Goal: Share content: Share content

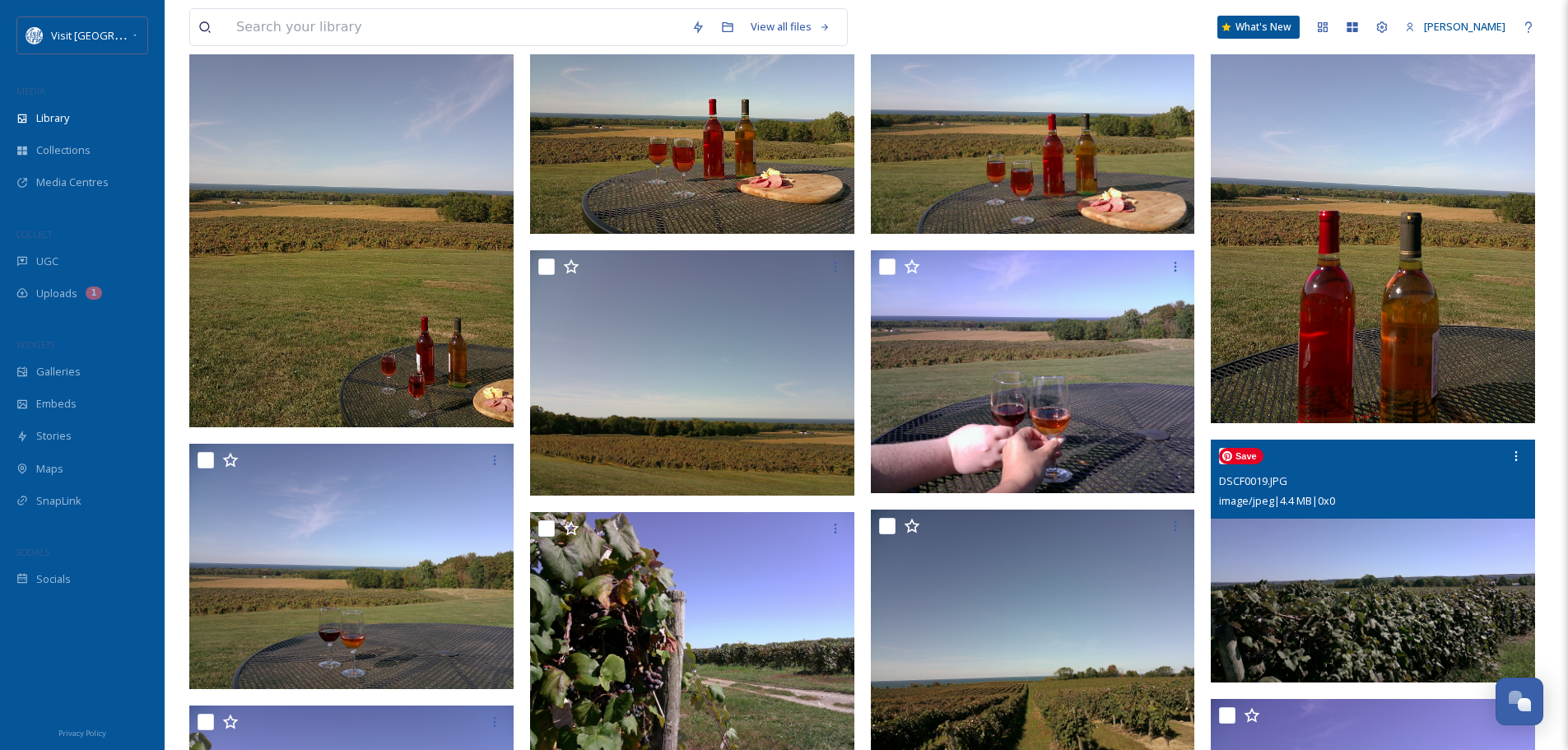
scroll to position [165, 0]
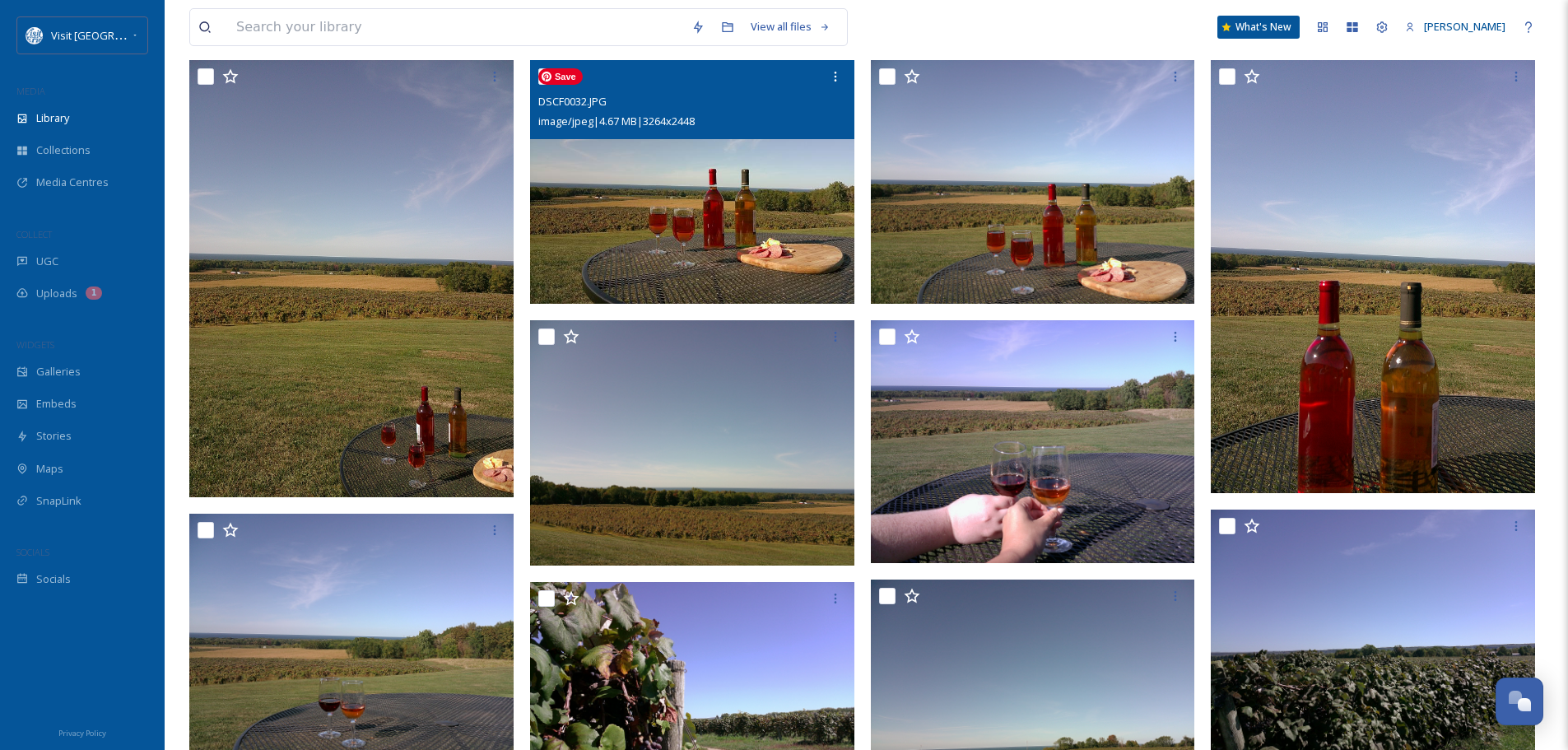
click at [804, 222] on img at bounding box center [693, 182] width 325 height 244
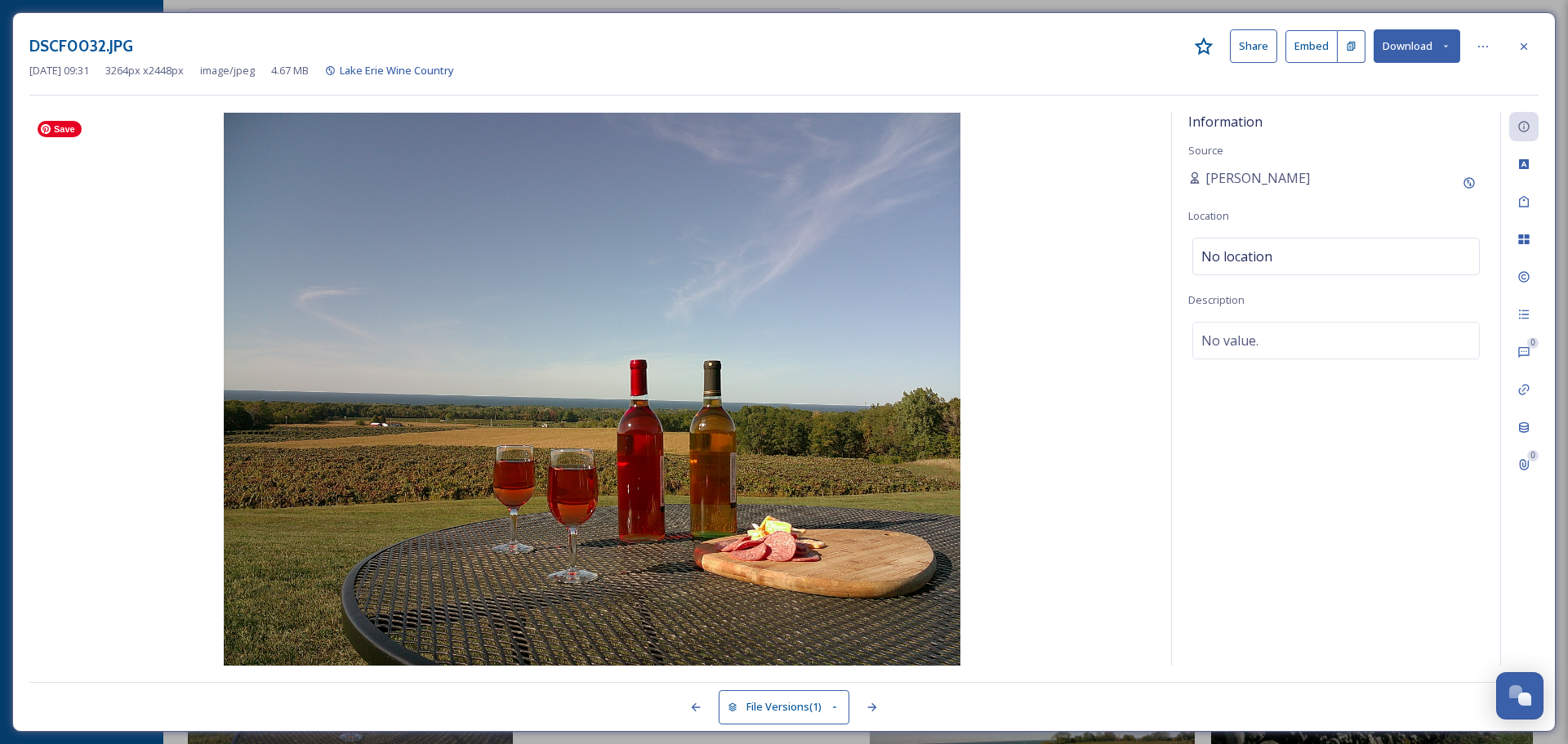
click at [798, 221] on img at bounding box center [593, 390] width 1126 height 553
click at [1529, 43] on icon at bounding box center [1524, 46] width 13 height 13
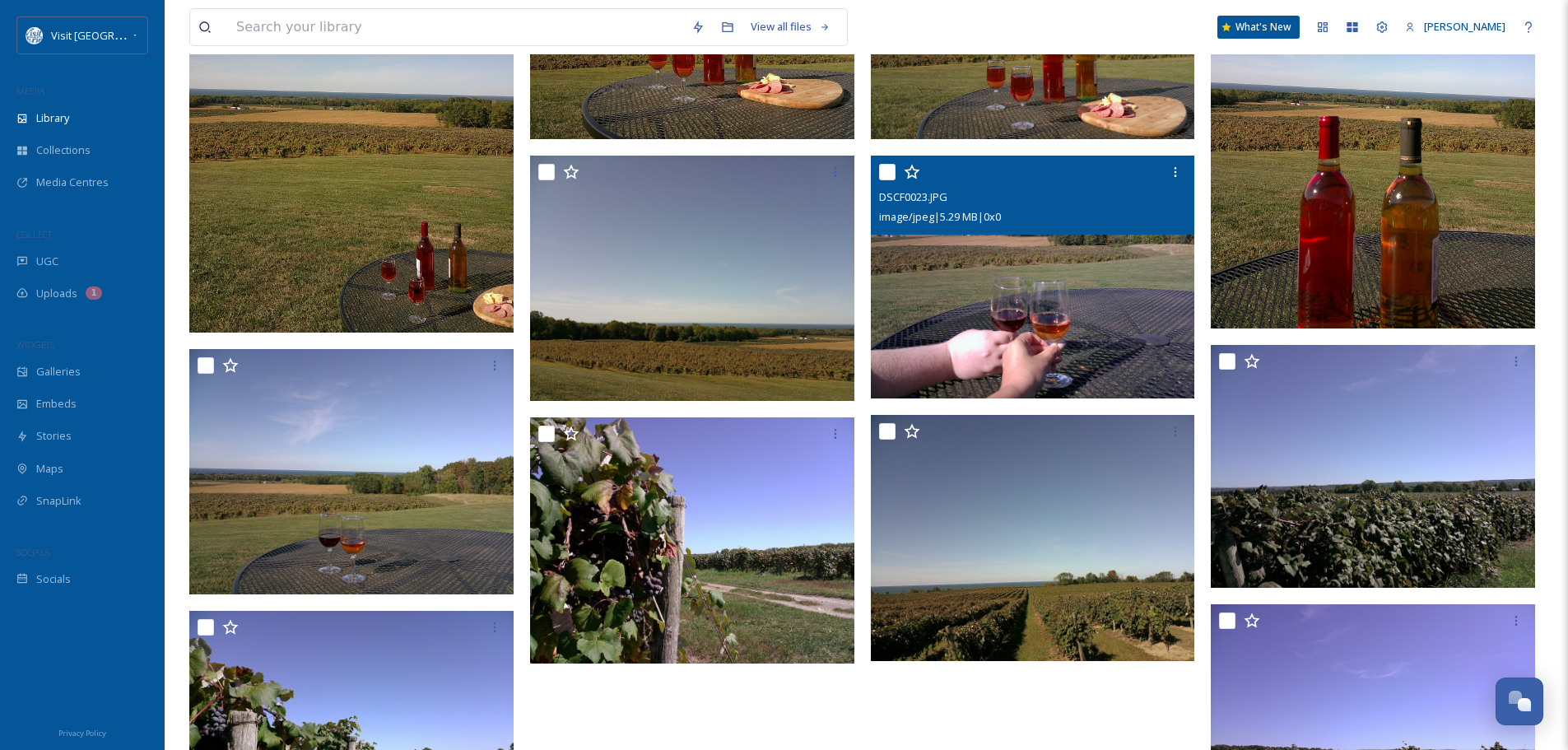
scroll to position [494, 0]
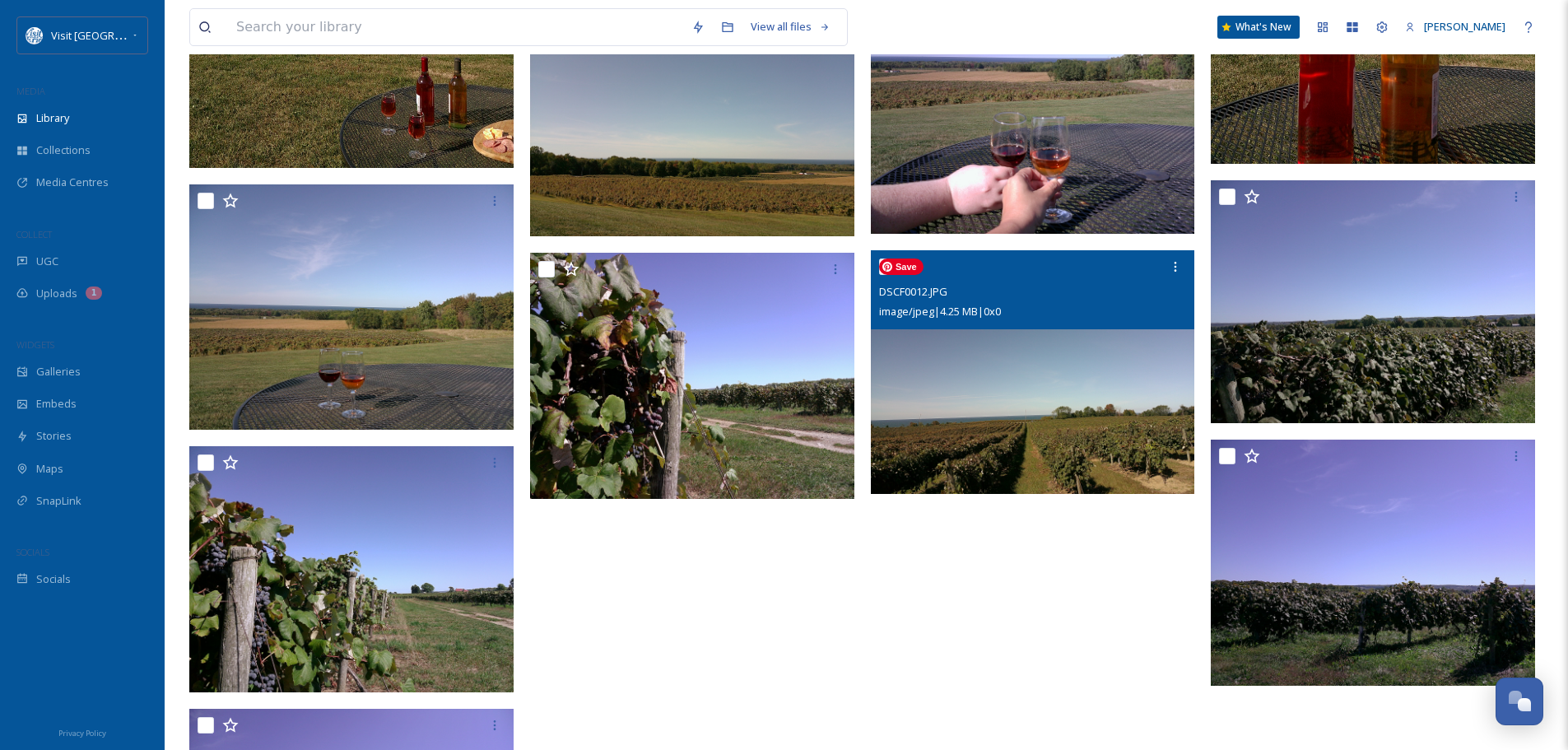
click at [1069, 394] on img at bounding box center [1033, 372] width 325 height 244
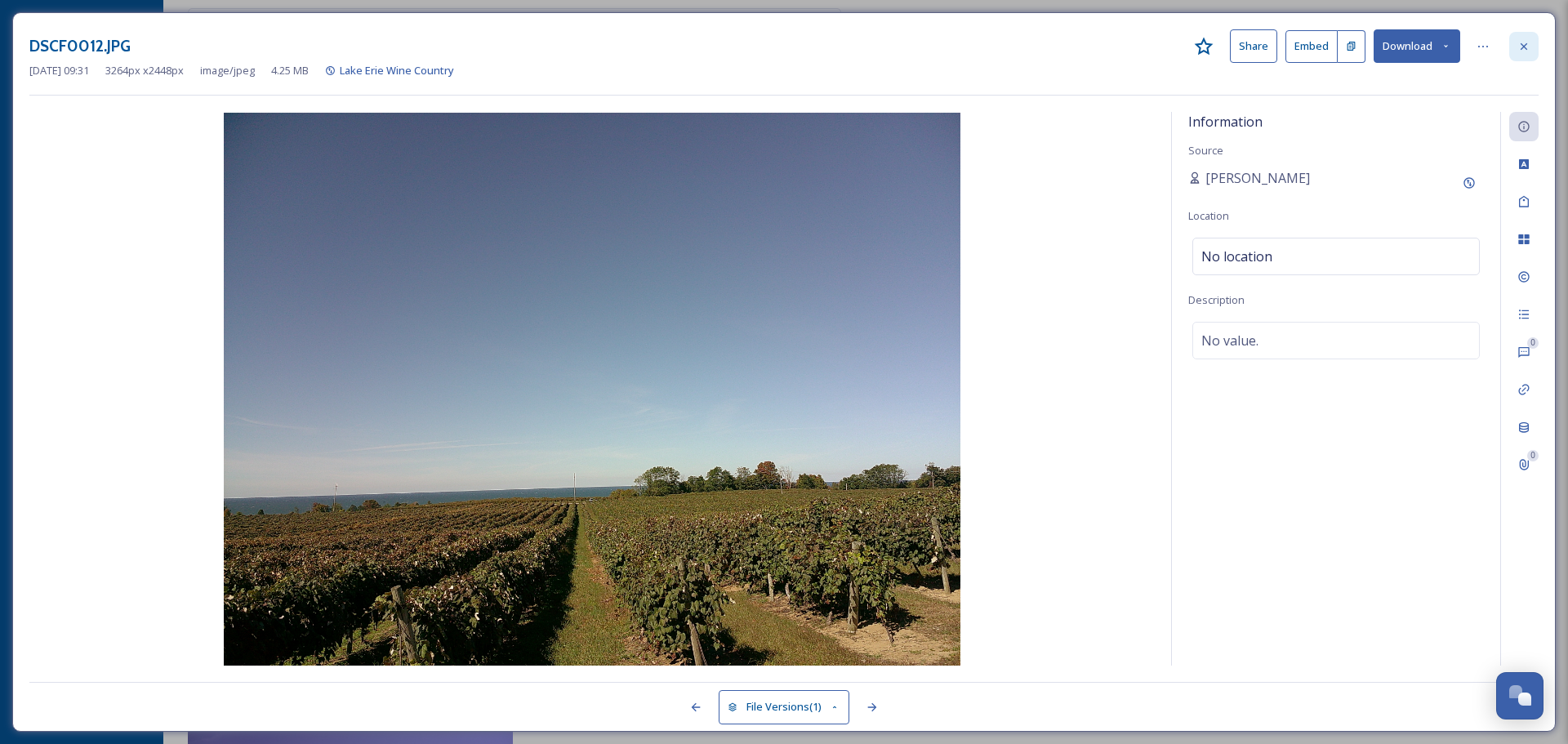
click at [1527, 41] on icon at bounding box center [1524, 46] width 13 height 13
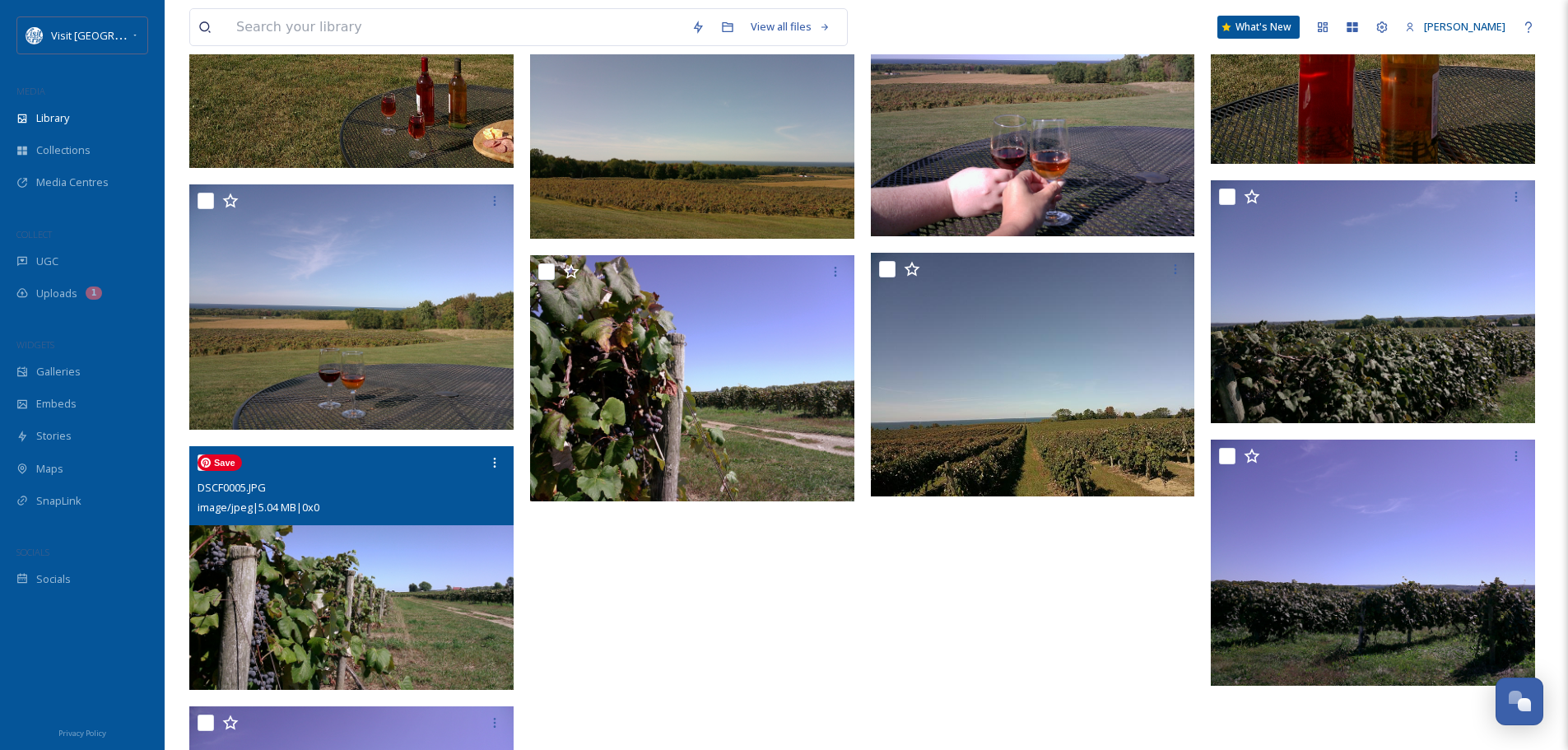
click at [299, 593] on img at bounding box center [352, 568] width 325 height 244
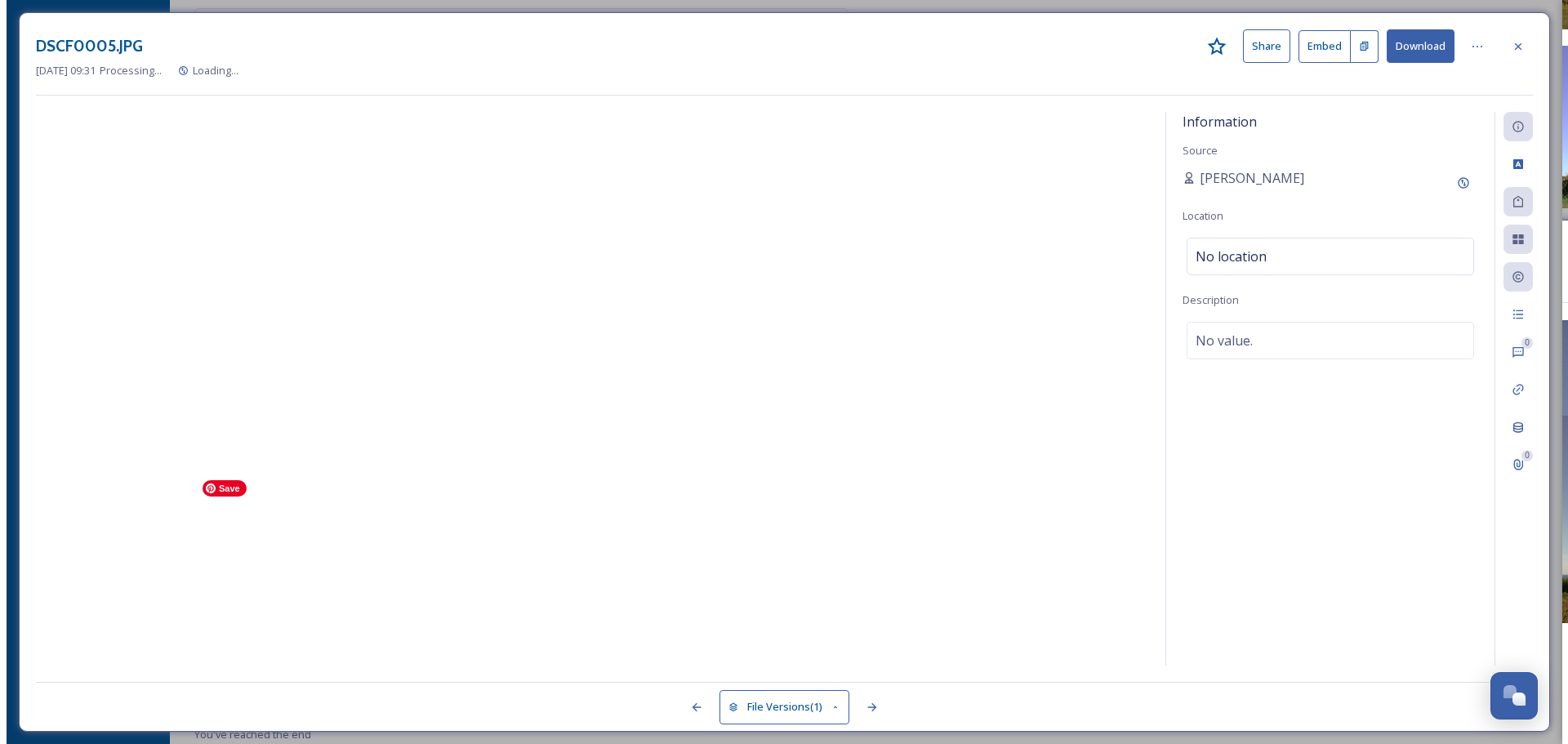
scroll to position [460, 0]
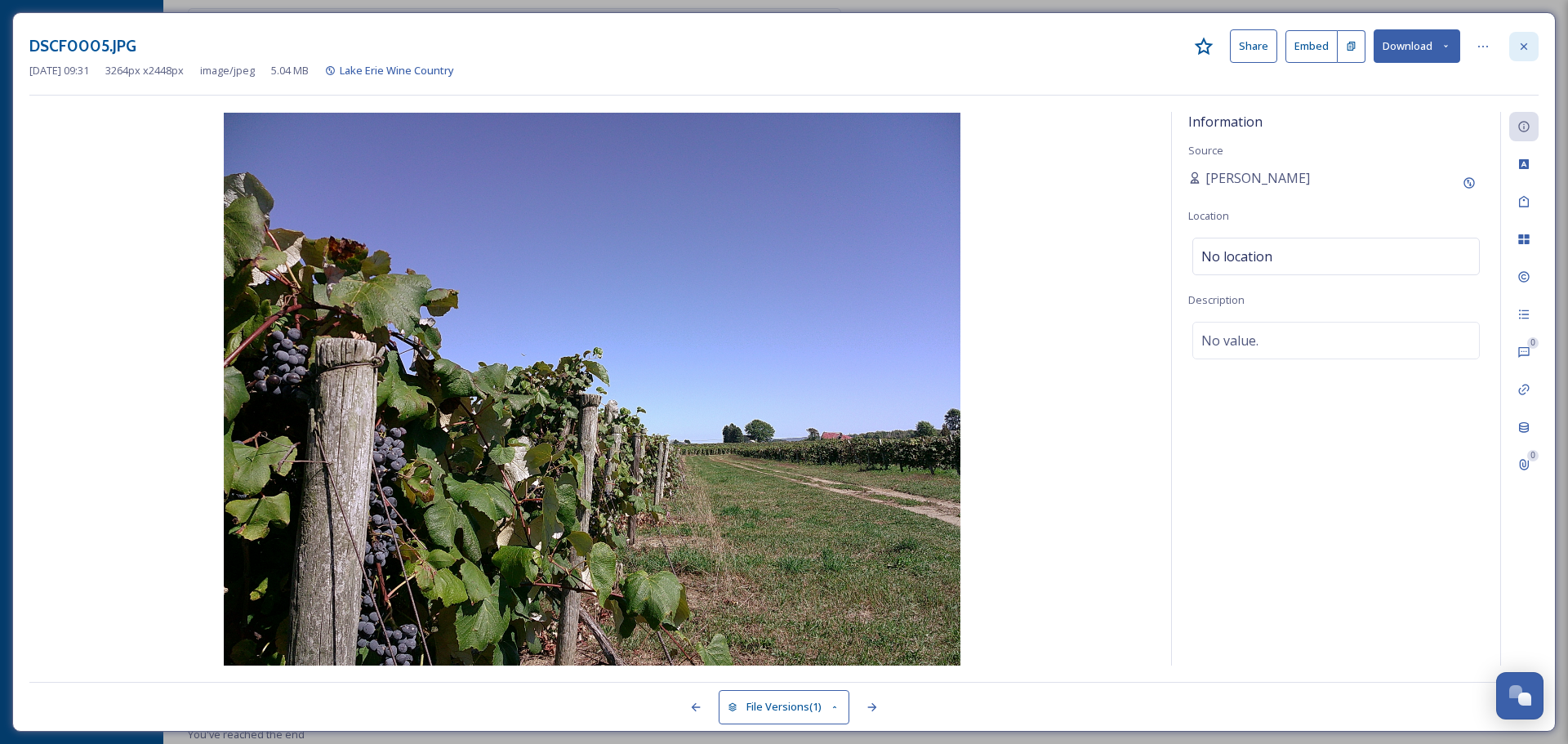
click at [1522, 46] on icon at bounding box center [1524, 46] width 13 height 13
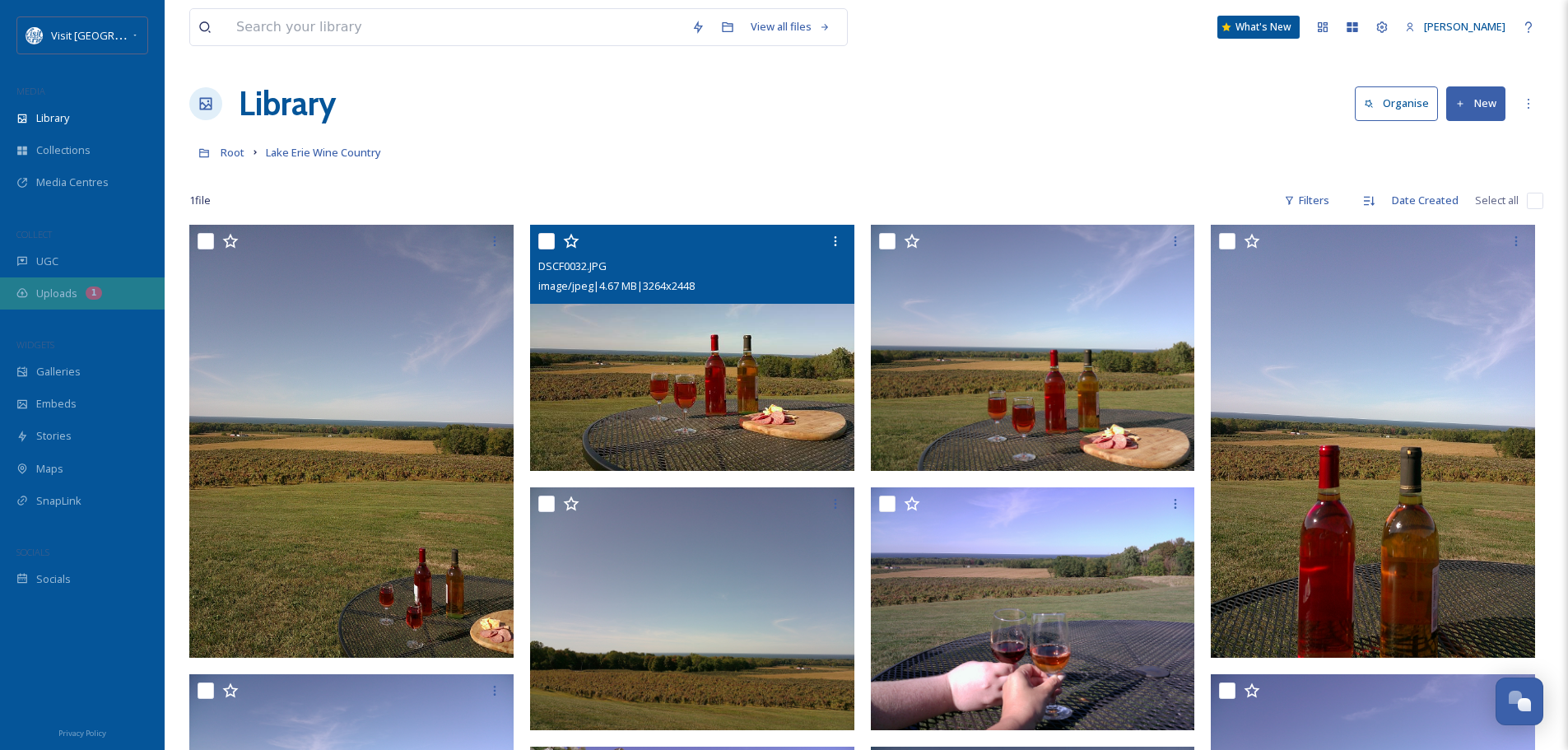
click at [61, 280] on div "Uploads 1" at bounding box center [82, 293] width 165 height 32
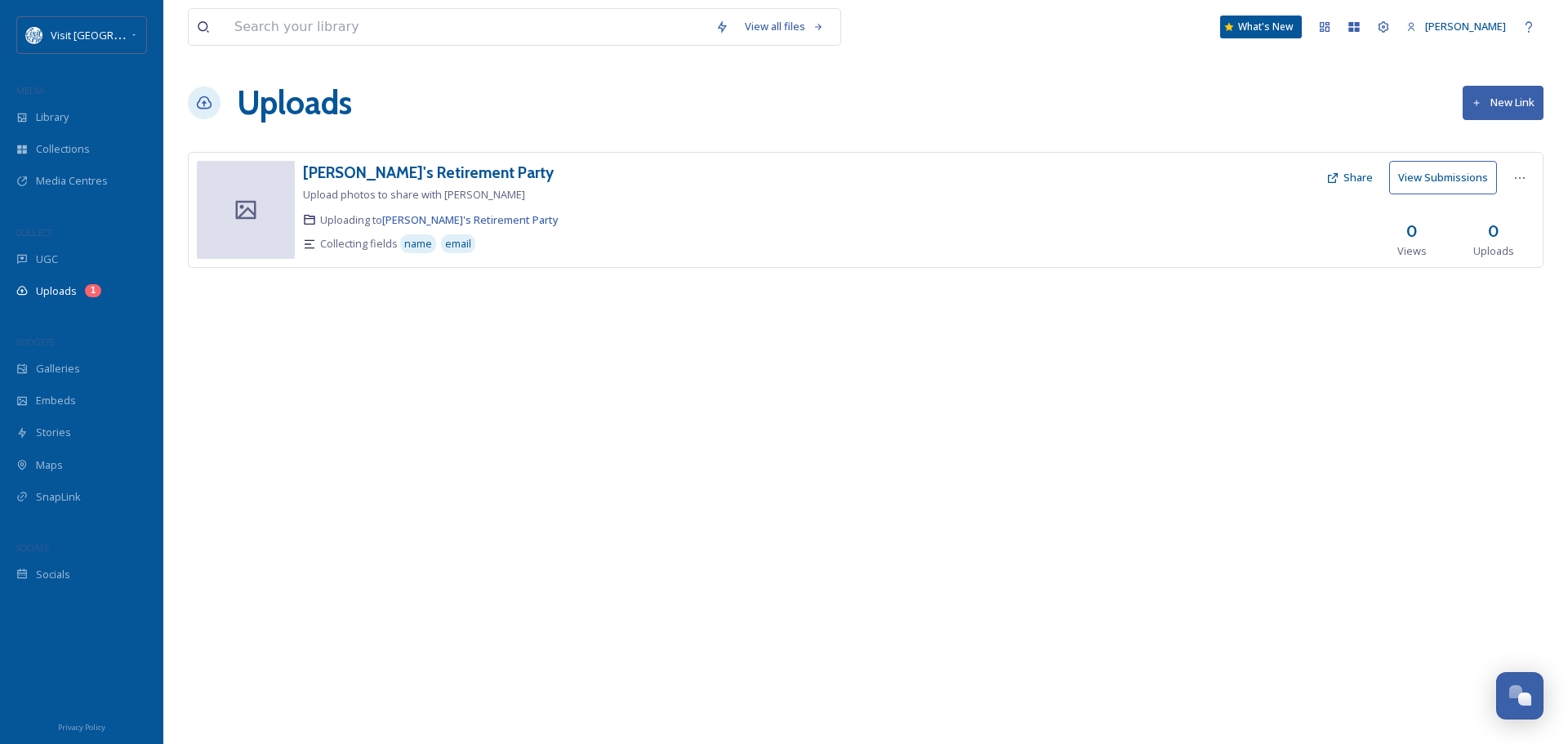
click at [1512, 105] on button "New Link" at bounding box center [1503, 102] width 81 height 33
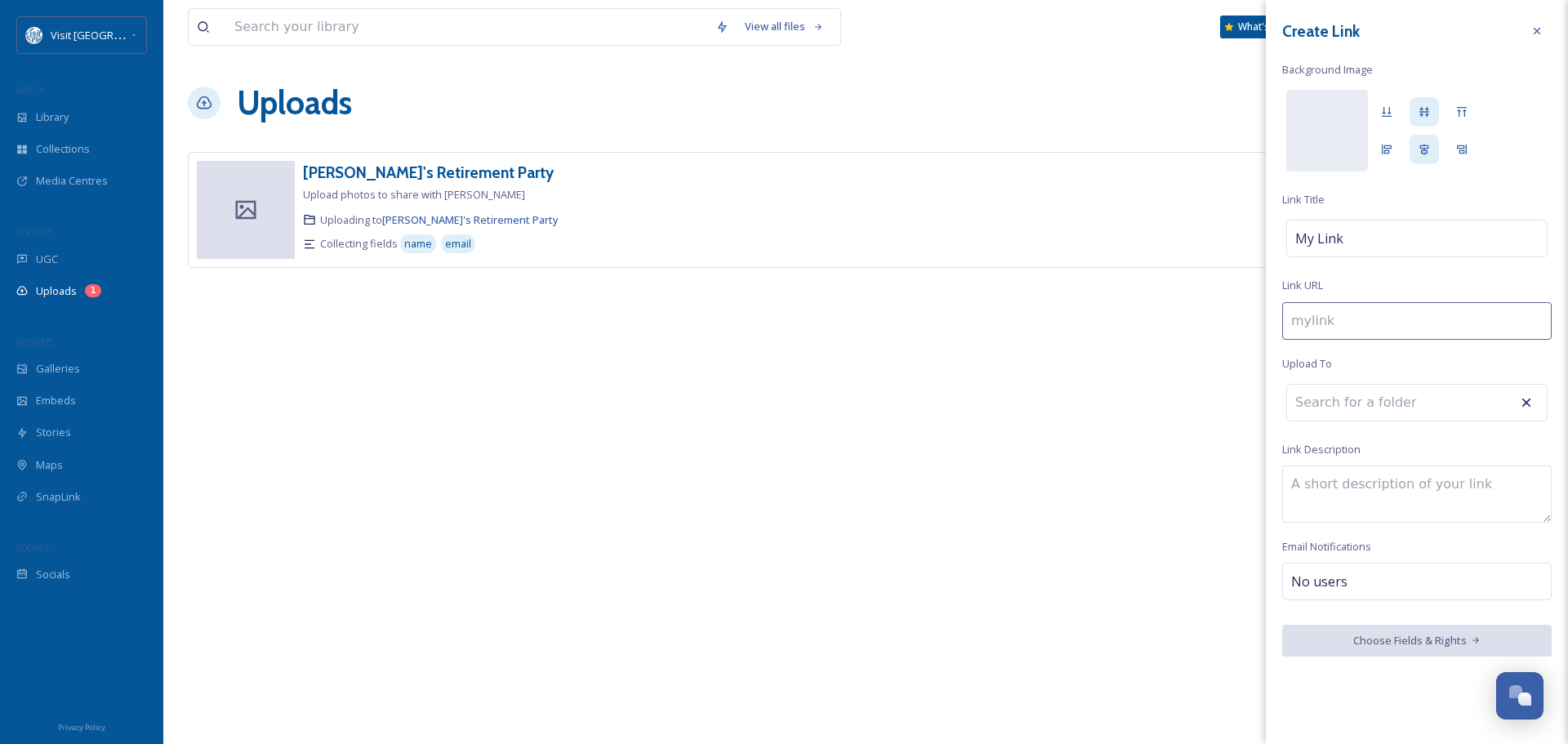
click at [1382, 319] on input at bounding box center [1417, 320] width 270 height 38
click at [1544, 28] on div at bounding box center [1537, 32] width 30 height 30
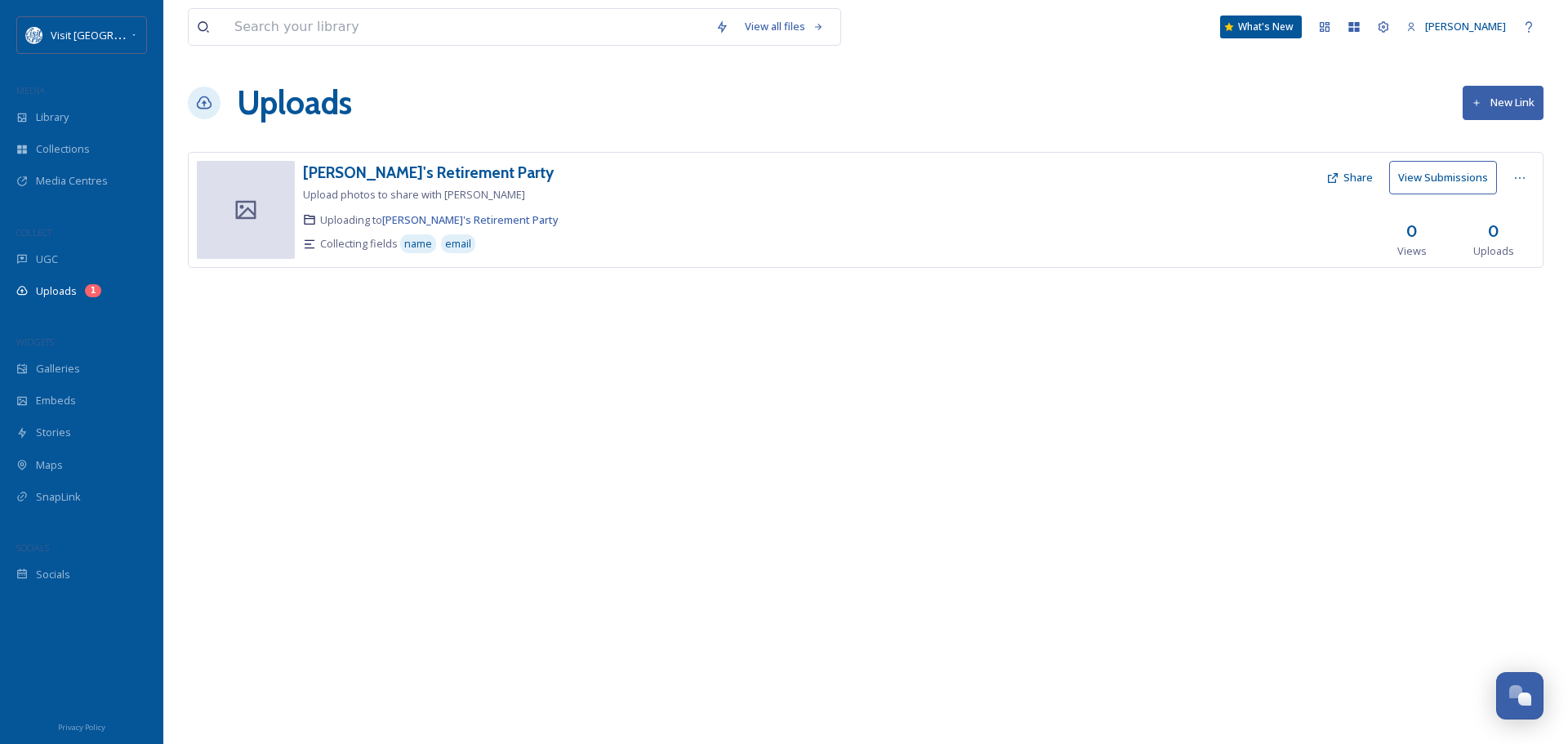
click at [1353, 172] on button "Share" at bounding box center [1350, 178] width 63 height 32
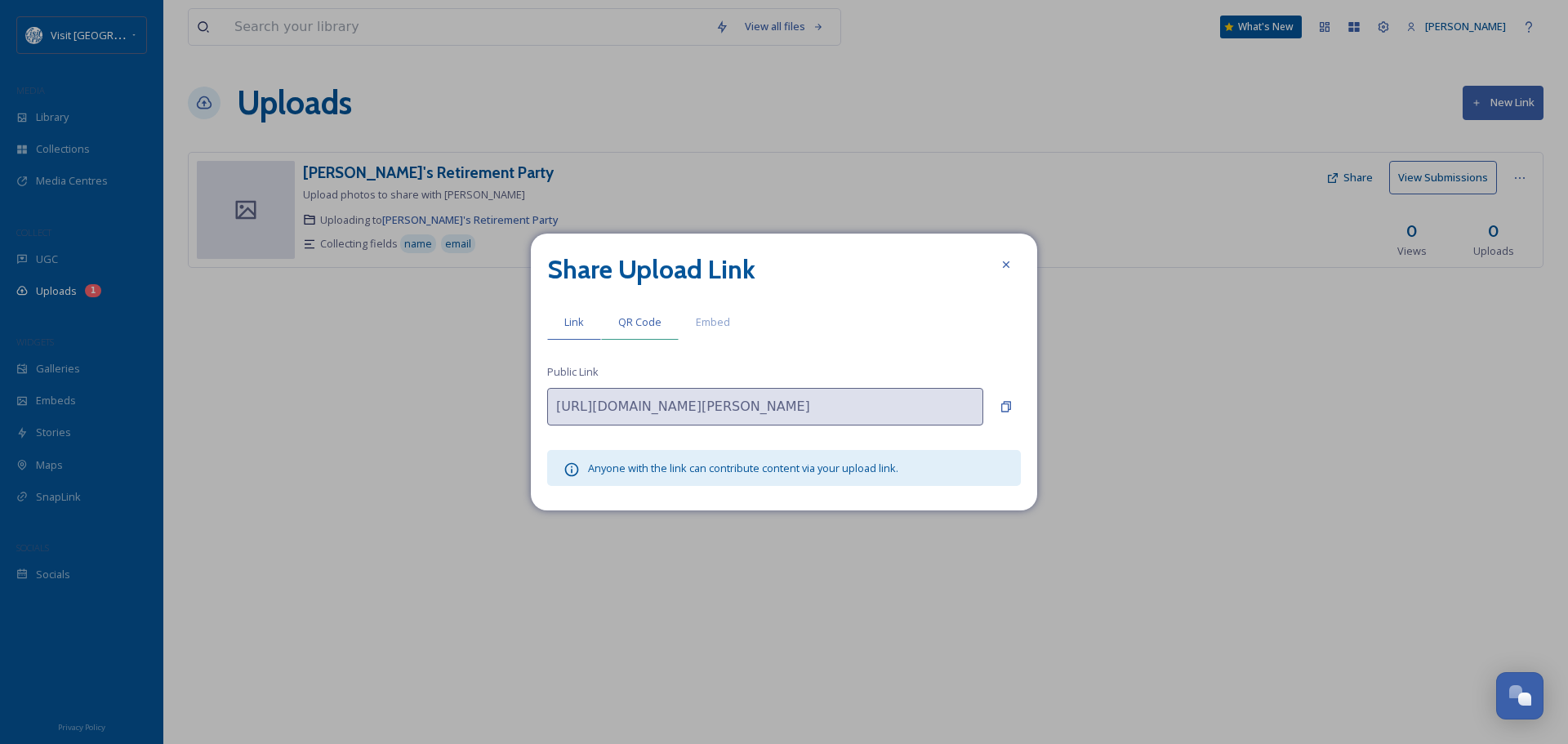
click at [652, 317] on span "QR Code" at bounding box center [639, 322] width 43 height 16
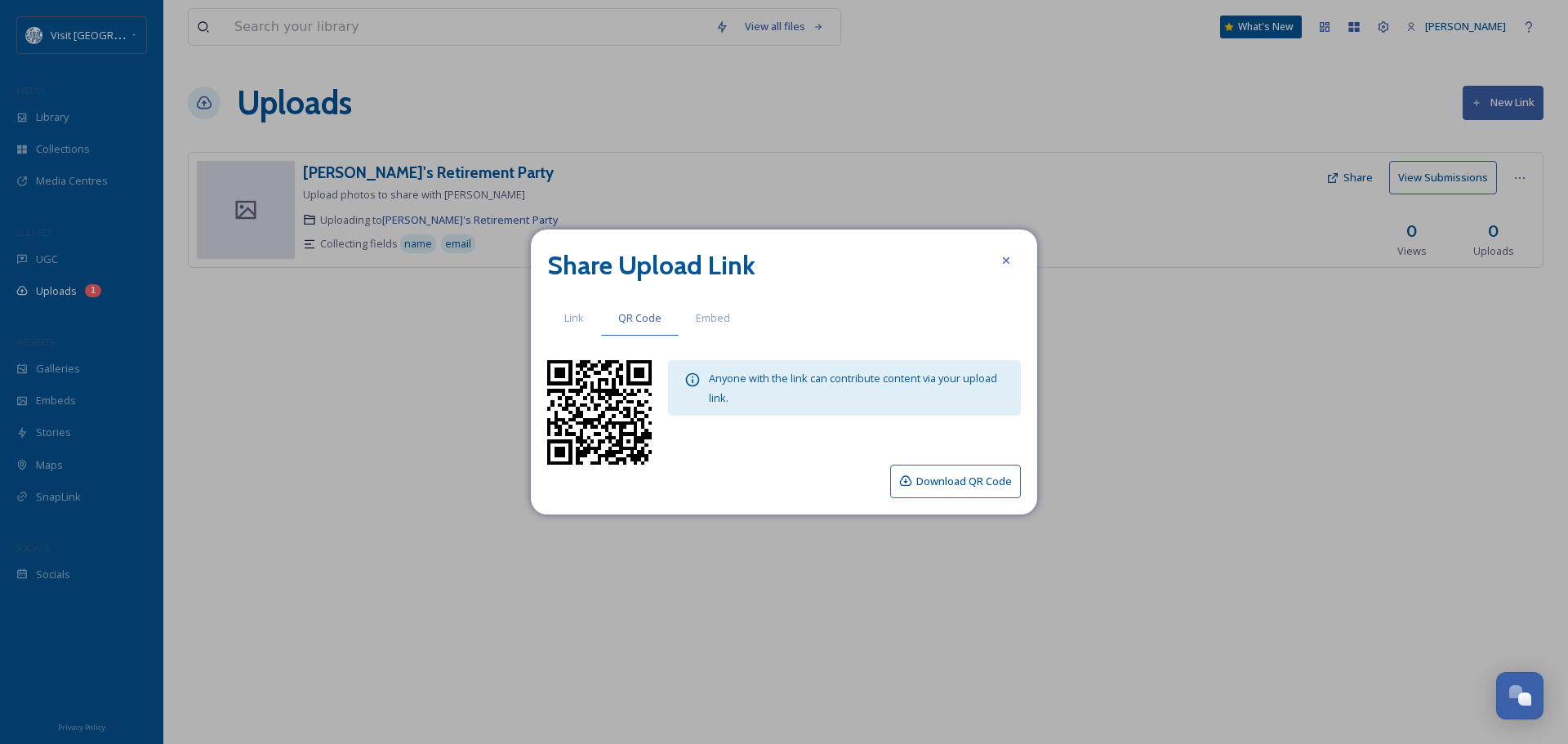
click at [951, 482] on button "Download QR Code" at bounding box center [955, 481] width 130 height 33
click at [1008, 267] on icon at bounding box center [1006, 260] width 13 height 13
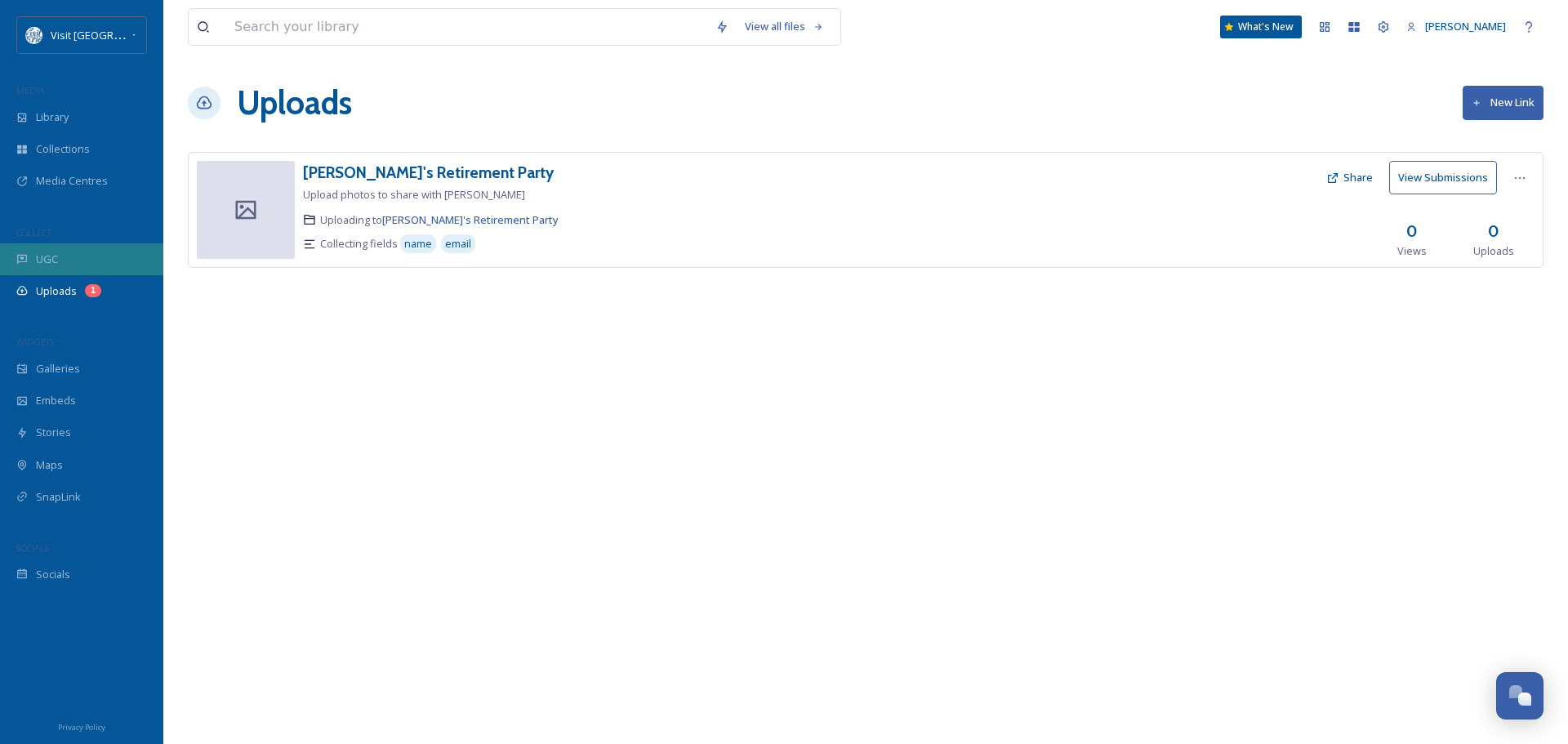
click at [55, 258] on span "UGC" at bounding box center [46, 259] width 22 height 16
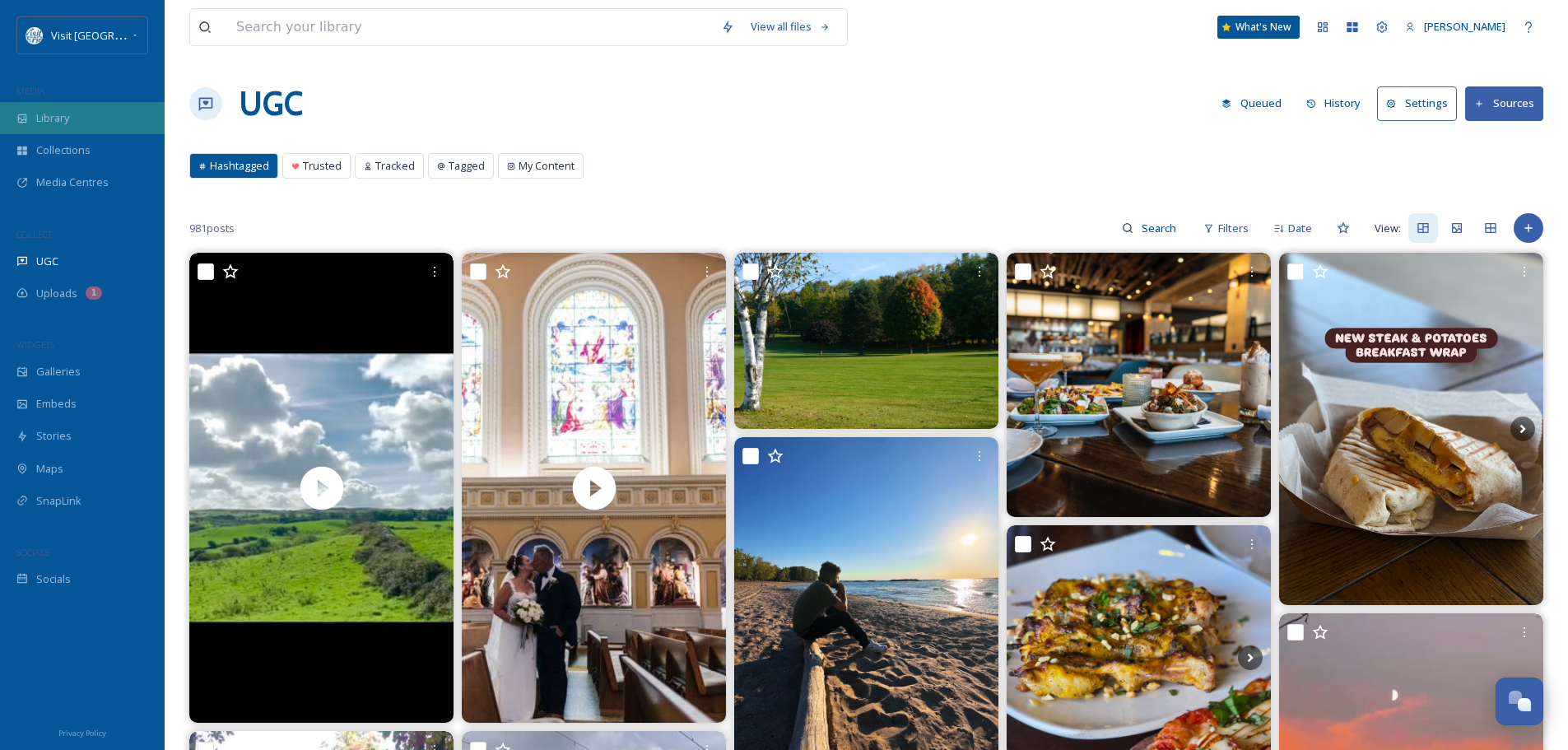
click at [80, 125] on div "Library" at bounding box center [82, 118] width 165 height 32
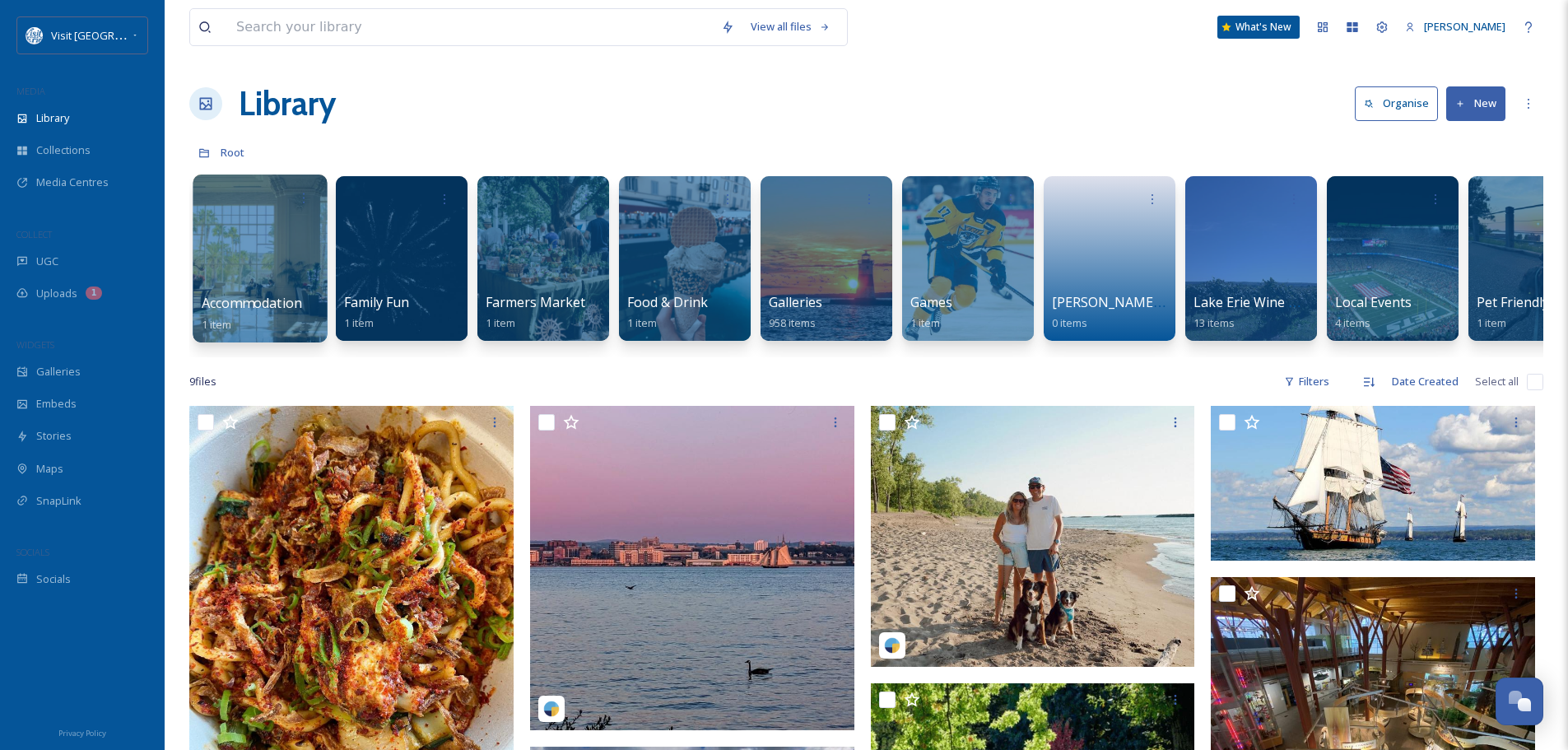
click at [289, 264] on div at bounding box center [259, 259] width 134 height 168
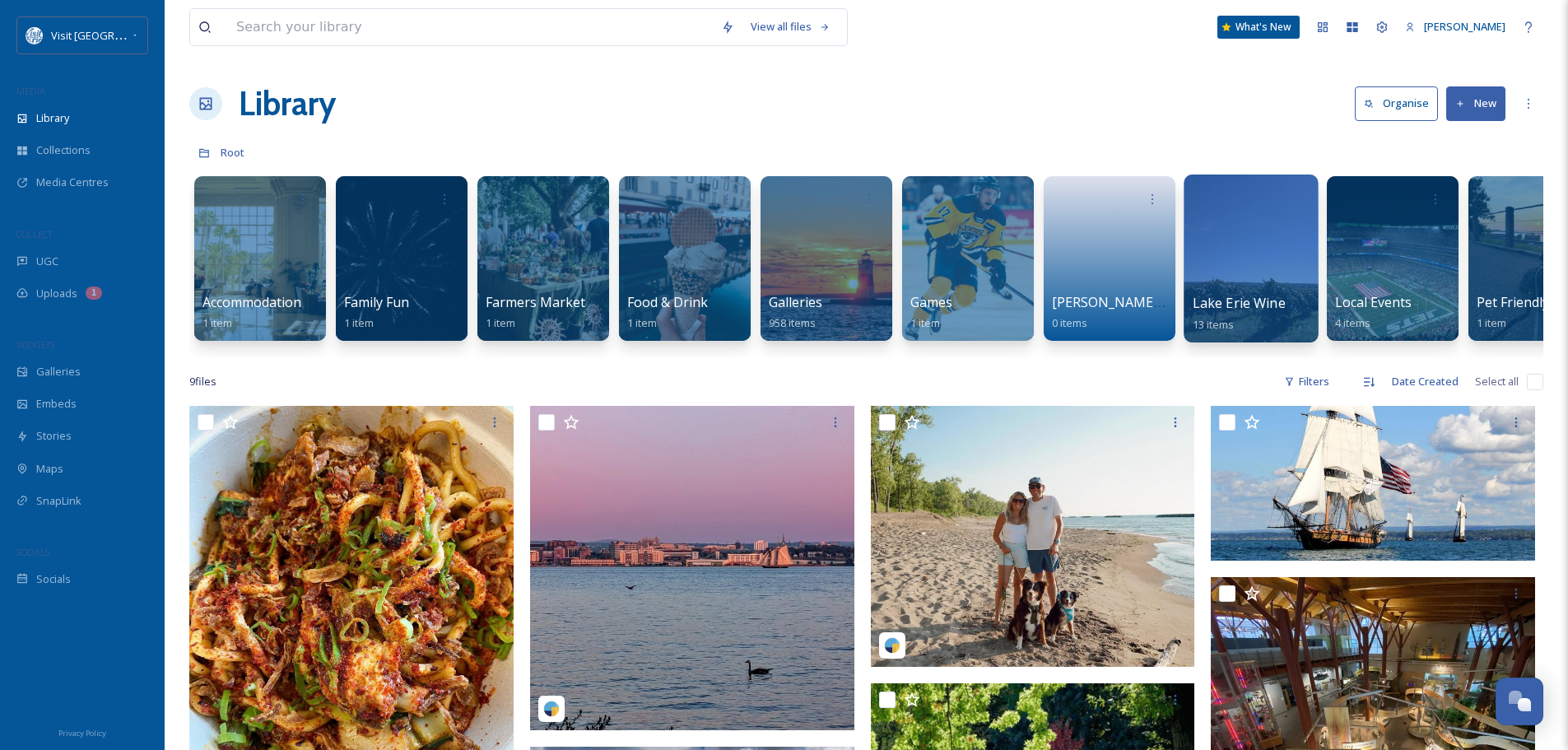
click at [1287, 264] on div at bounding box center [1251, 259] width 134 height 168
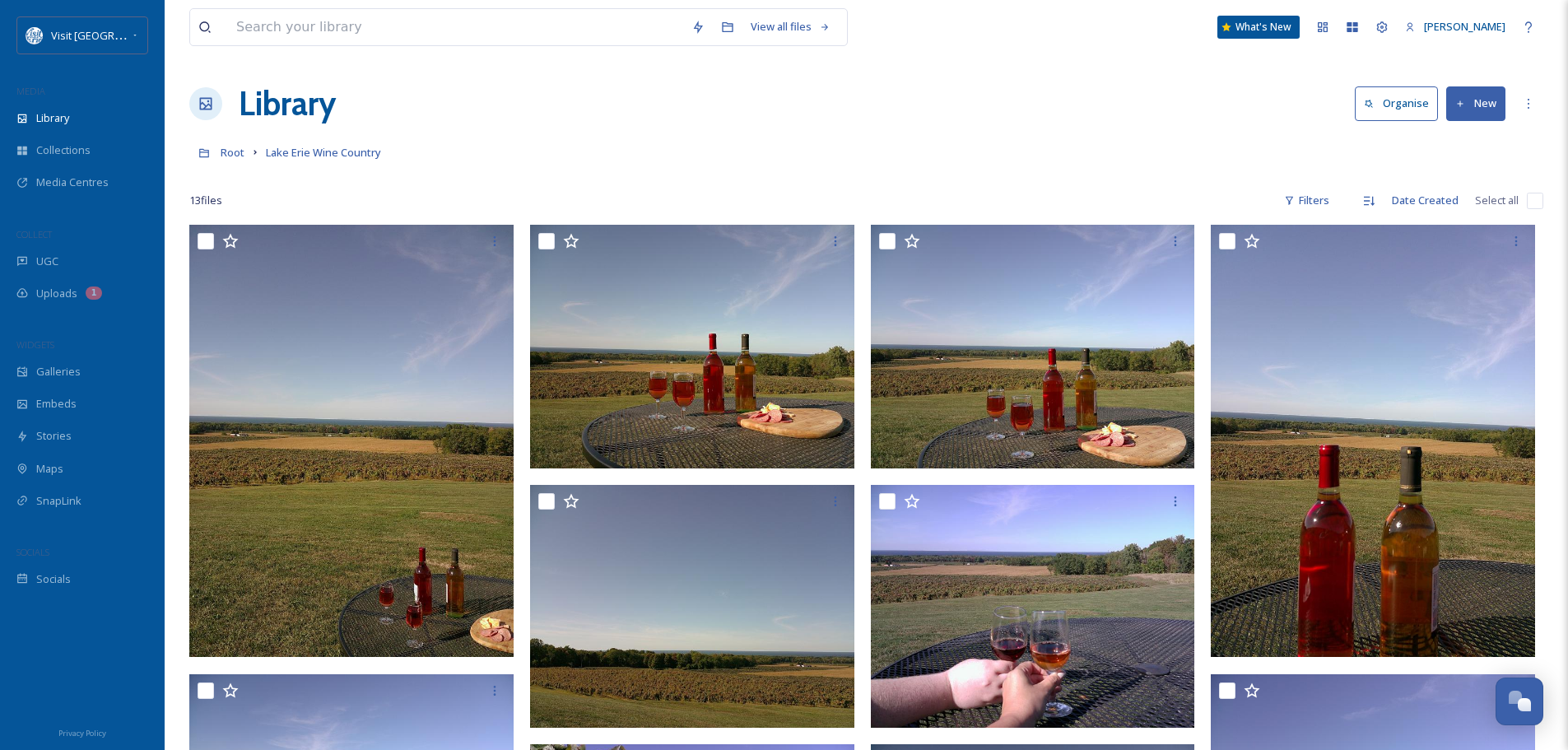
click at [1096, 173] on div at bounding box center [867, 176] width 1354 height 17
